Goal: Subscribe to service/newsletter

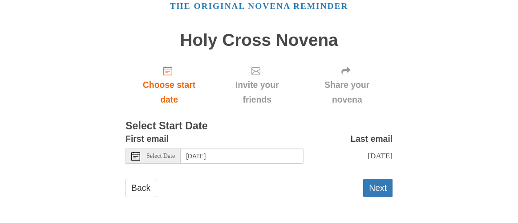
scroll to position [52, 0]
click at [134, 151] on icon at bounding box center [135, 155] width 9 height 9
click at [377, 189] on button "Next" at bounding box center [377, 188] width 29 height 18
click at [376, 184] on button "Next" at bounding box center [377, 188] width 29 height 18
click at [377, 188] on button "Next" at bounding box center [377, 188] width 29 height 18
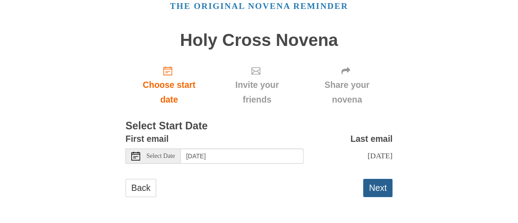
click at [377, 188] on button "Next" at bounding box center [377, 188] width 29 height 18
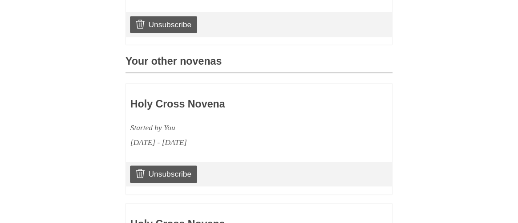
scroll to position [356, 0]
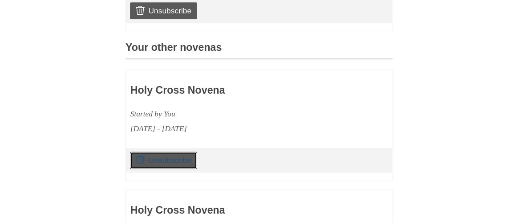
drag, startPoint x: 168, startPoint y: 174, endPoint x: 305, endPoint y: 38, distance: 192.8
click at [168, 168] on link "Unsubscribe" at bounding box center [163, 159] width 67 height 17
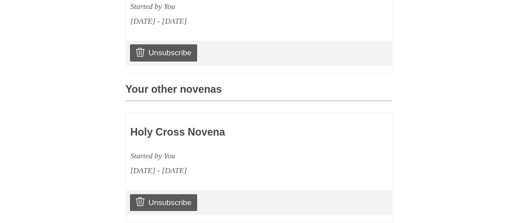
scroll to position [401, 0]
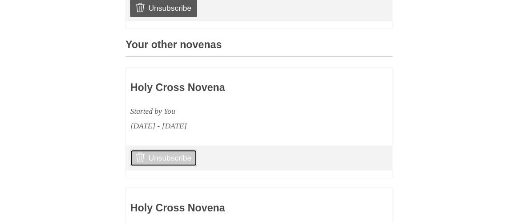
click at [164, 166] on link "Unsubscribe" at bounding box center [163, 157] width 67 height 17
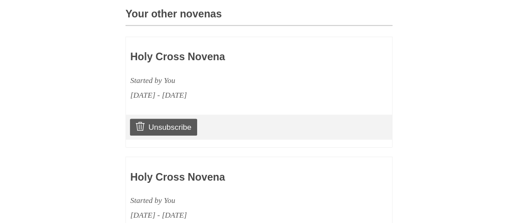
scroll to position [445, 0]
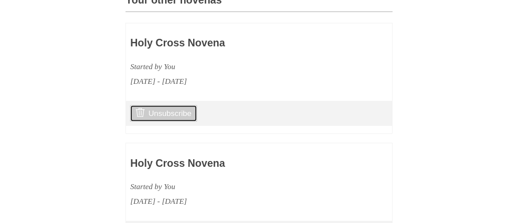
click at [159, 122] on link "Unsubscribe" at bounding box center [163, 113] width 67 height 17
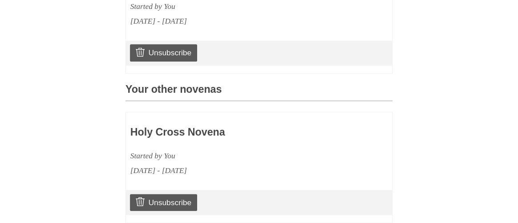
scroll to position [401, 0]
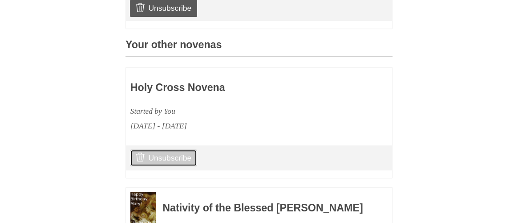
click at [155, 166] on link "Unsubscribe" at bounding box center [163, 157] width 67 height 17
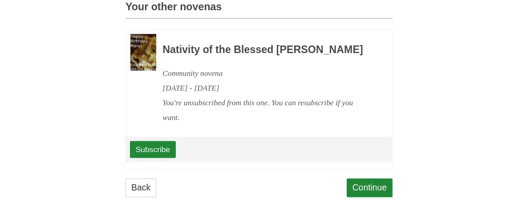
scroll to position [463, 0]
click at [373, 191] on link "Continue" at bounding box center [370, 187] width 46 height 18
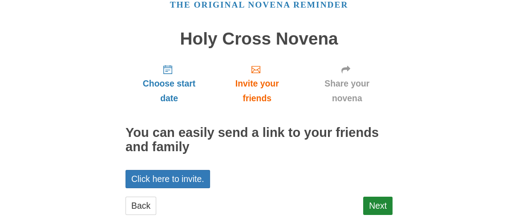
scroll to position [62, 0]
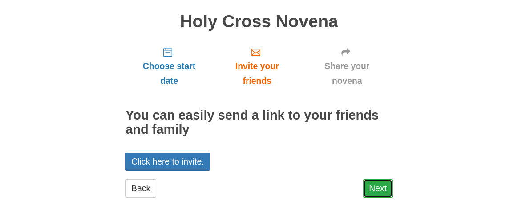
click at [378, 186] on link "Next" at bounding box center [377, 188] width 29 height 18
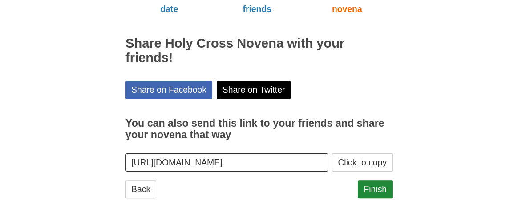
scroll to position [135, 0]
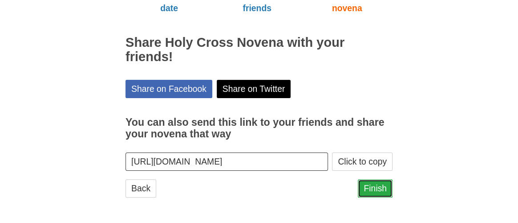
click at [371, 184] on link "Finish" at bounding box center [375, 188] width 35 height 18
